Goal: Find specific page/section: Find specific page/section

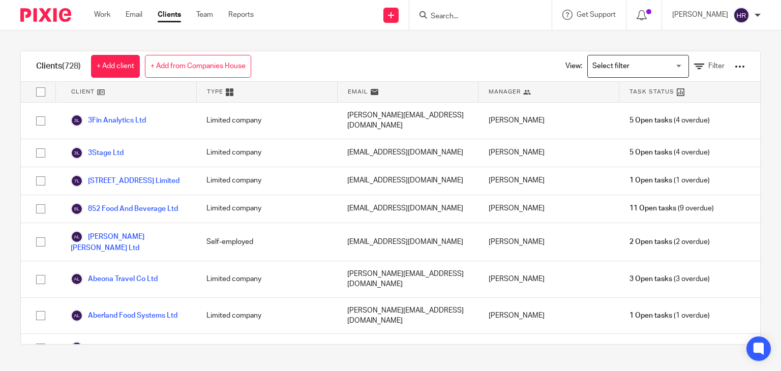
click at [444, 11] on form at bounding box center [484, 15] width 108 height 13
drag, startPoint x: 431, startPoint y: 25, endPoint x: 433, endPoint y: 20, distance: 5.5
click at [432, 22] on div at bounding box center [480, 15] width 142 height 30
click at [433, 19] on input "Search" at bounding box center [475, 16] width 91 height 9
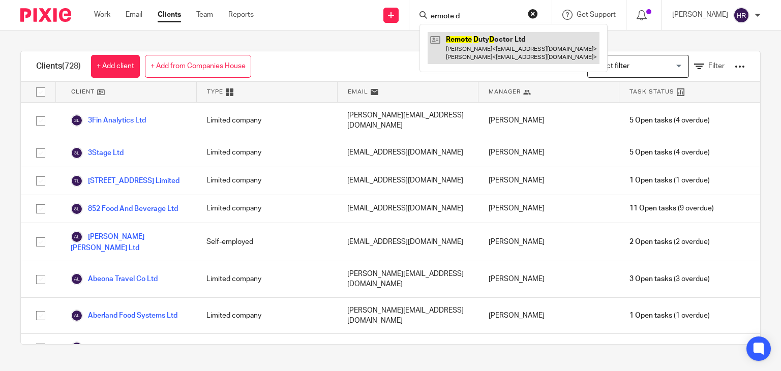
type input "ermote d"
click at [469, 46] on link at bounding box center [513, 48] width 172 height 32
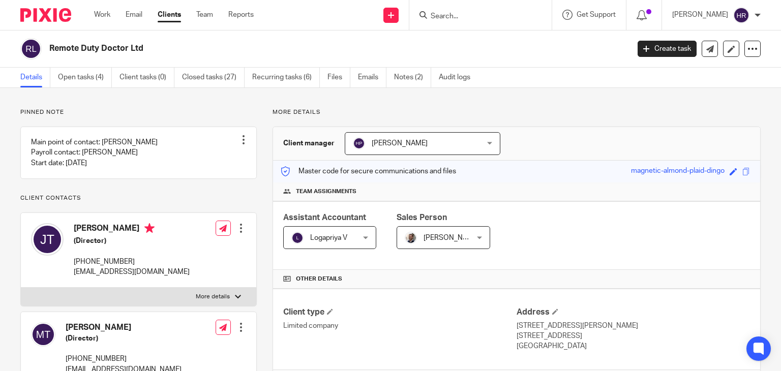
click at [431, 13] on input "Search" at bounding box center [475, 16] width 91 height 9
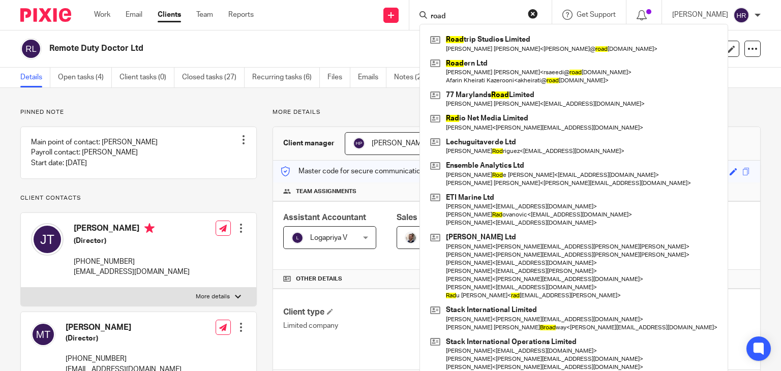
type input "road"
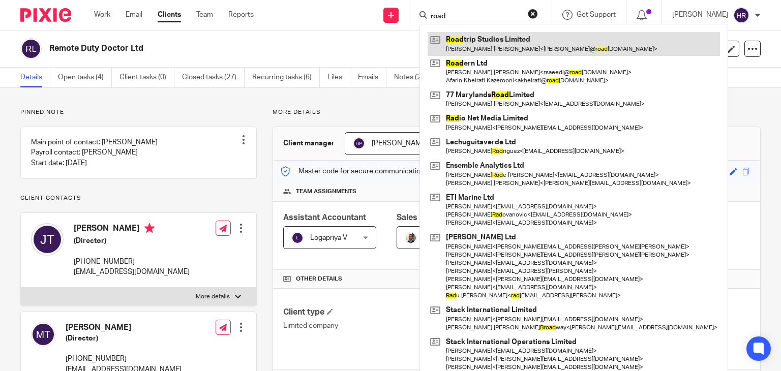
drag, startPoint x: 440, startPoint y: 21, endPoint x: 450, endPoint y: 34, distance: 16.7
click at [450, 34] on link at bounding box center [573, 43] width 292 height 23
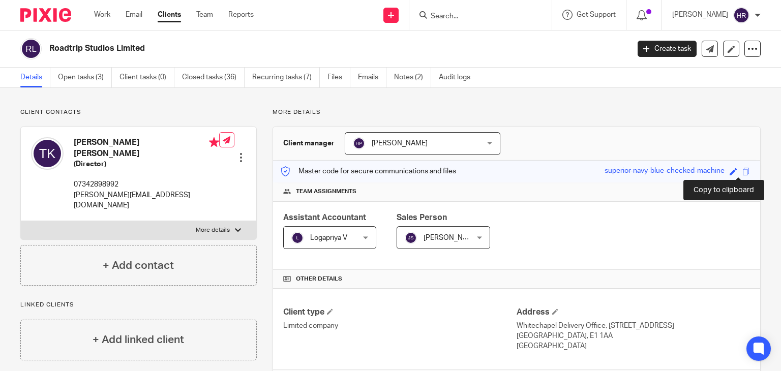
click at [742, 170] on span at bounding box center [746, 172] width 8 height 8
click at [447, 17] on input "Search" at bounding box center [475, 16] width 91 height 9
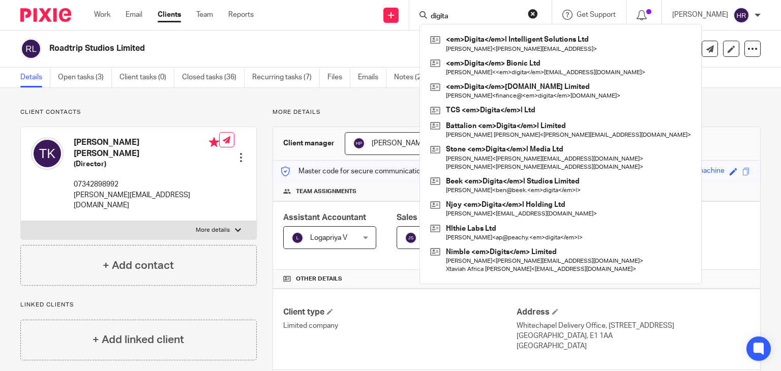
type input "digita"
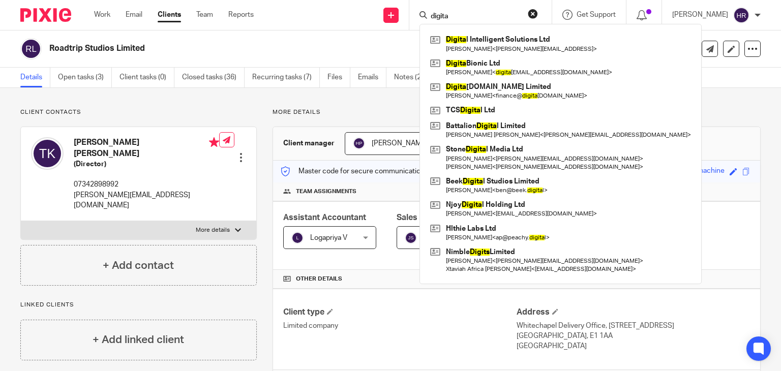
click at [450, 39] on link at bounding box center [560, 43] width 266 height 23
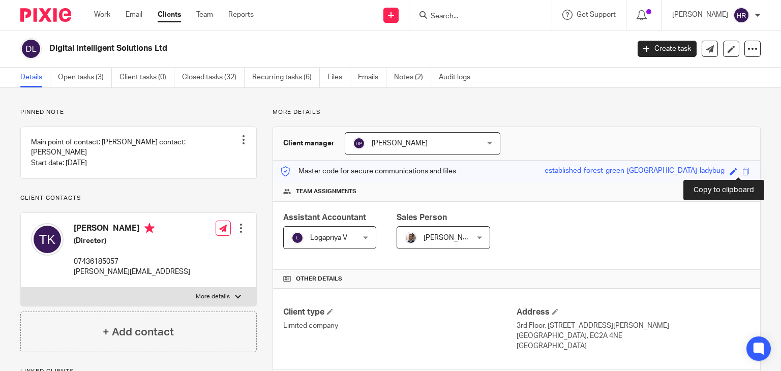
click at [742, 171] on span at bounding box center [746, 172] width 8 height 8
click at [444, 19] on div "Copied." at bounding box center [580, 29] width 380 height 39
click at [443, 16] on input "Search" at bounding box center [475, 16] width 91 height 9
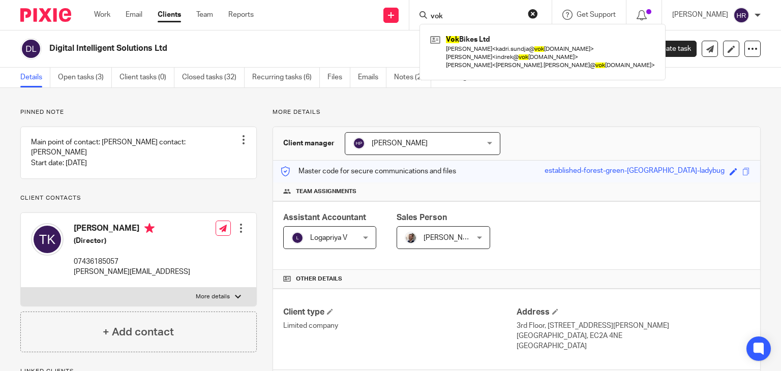
type input "vok"
click at [445, 41] on link at bounding box center [542, 52] width 230 height 40
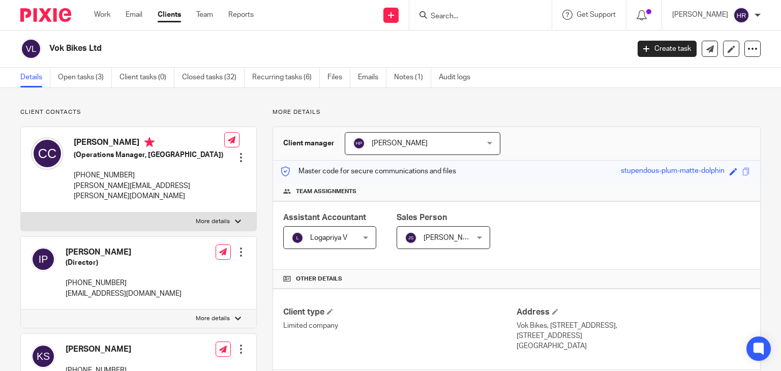
click at [461, 12] on input "Search" at bounding box center [475, 16] width 91 height 9
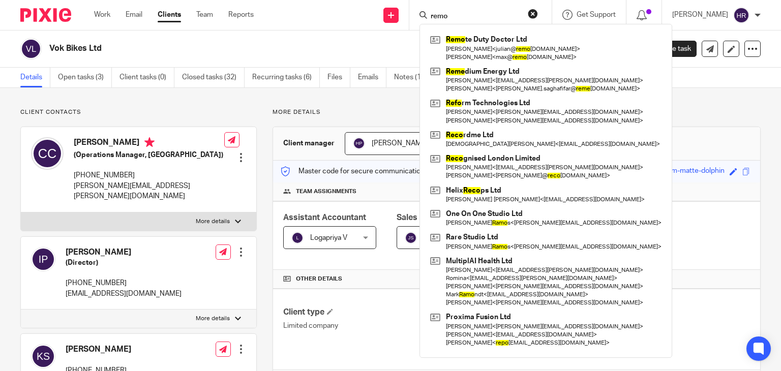
type input "remo"
click at [456, 39] on link at bounding box center [545, 48] width 236 height 32
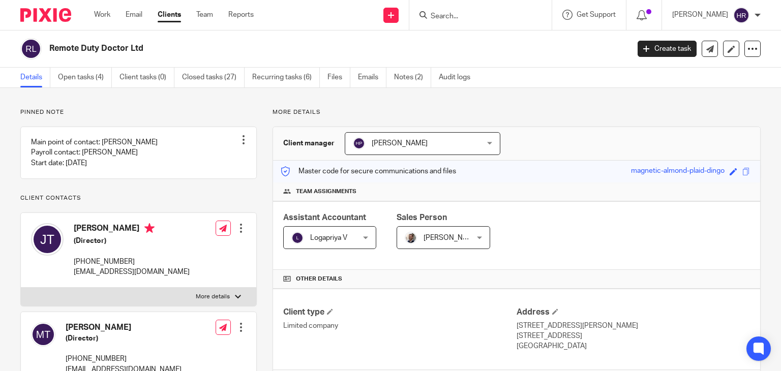
click at [445, 17] on input "Search" at bounding box center [475, 16] width 91 height 9
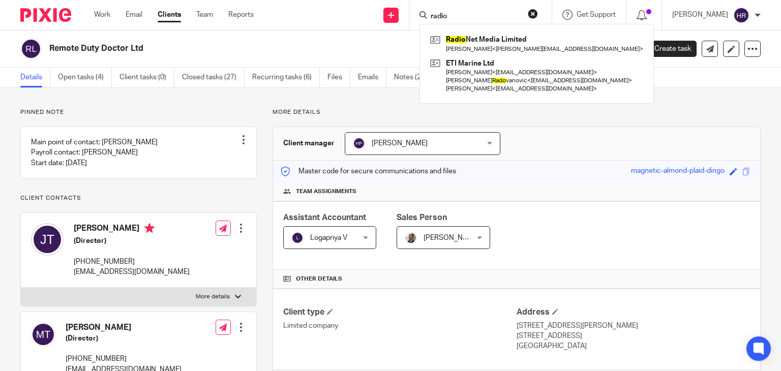
type input "radio"
click at [448, 36] on link at bounding box center [536, 43] width 218 height 23
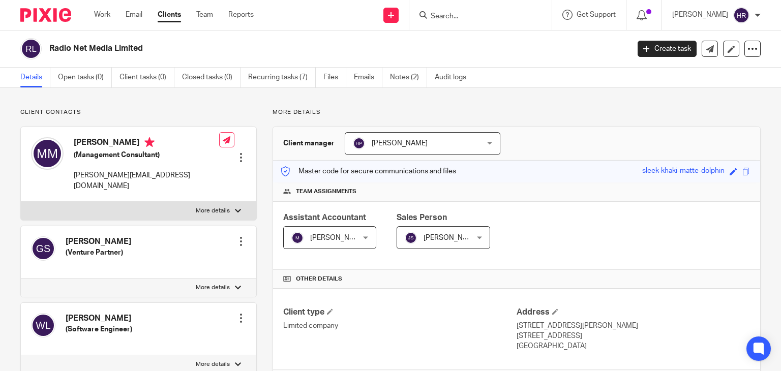
click at [441, 17] on input "Search" at bounding box center [475, 16] width 91 height 9
click at [447, 18] on input "Search" at bounding box center [475, 16] width 91 height 9
click at [447, 17] on input "Search" at bounding box center [475, 16] width 91 height 9
click at [446, 17] on input "Search" at bounding box center [475, 16] width 91 height 9
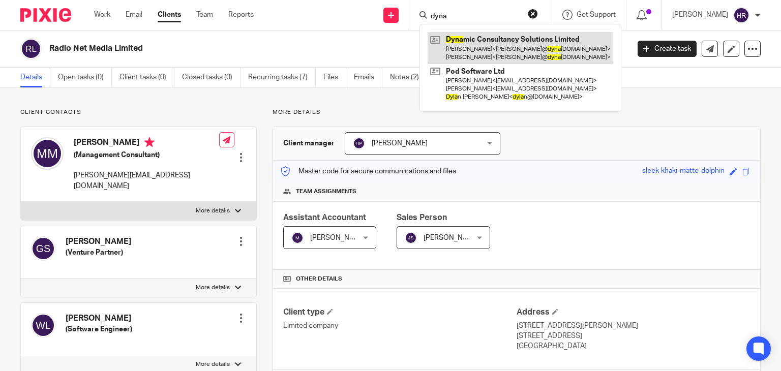
type input "dyna"
click at [447, 40] on link at bounding box center [520, 48] width 186 height 32
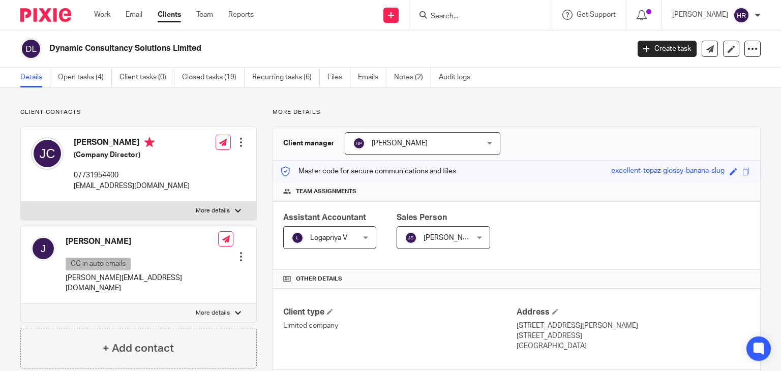
click at [738, 175] on div "Save excellent-topaz-glossy-banana-slug" at bounding box center [681, 172] width 141 height 12
click at [742, 171] on span at bounding box center [746, 172] width 8 height 8
click at [453, 19] on input "Search" at bounding box center [475, 16] width 91 height 9
click at [451, 17] on input "Search" at bounding box center [475, 16] width 91 height 9
type input "t"
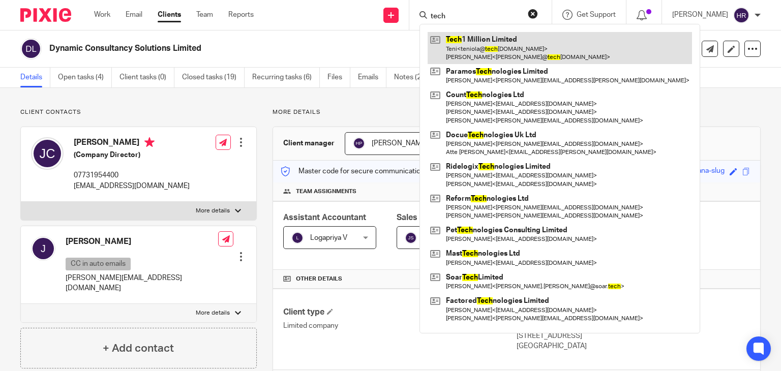
type input "tech"
click at [459, 44] on link at bounding box center [559, 48] width 264 height 32
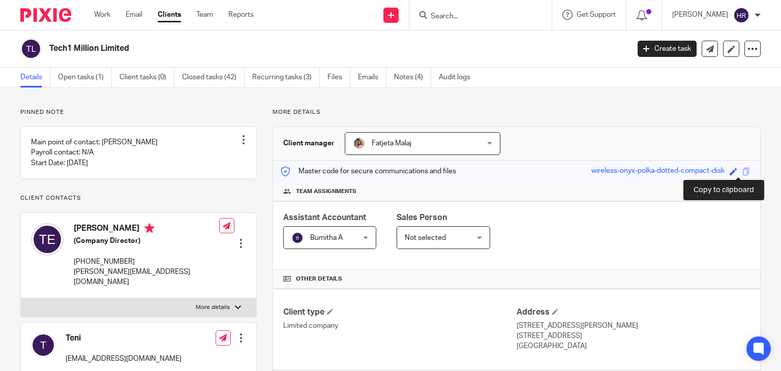
click at [742, 174] on span at bounding box center [746, 172] width 8 height 8
